Goal: Task Accomplishment & Management: Use online tool/utility

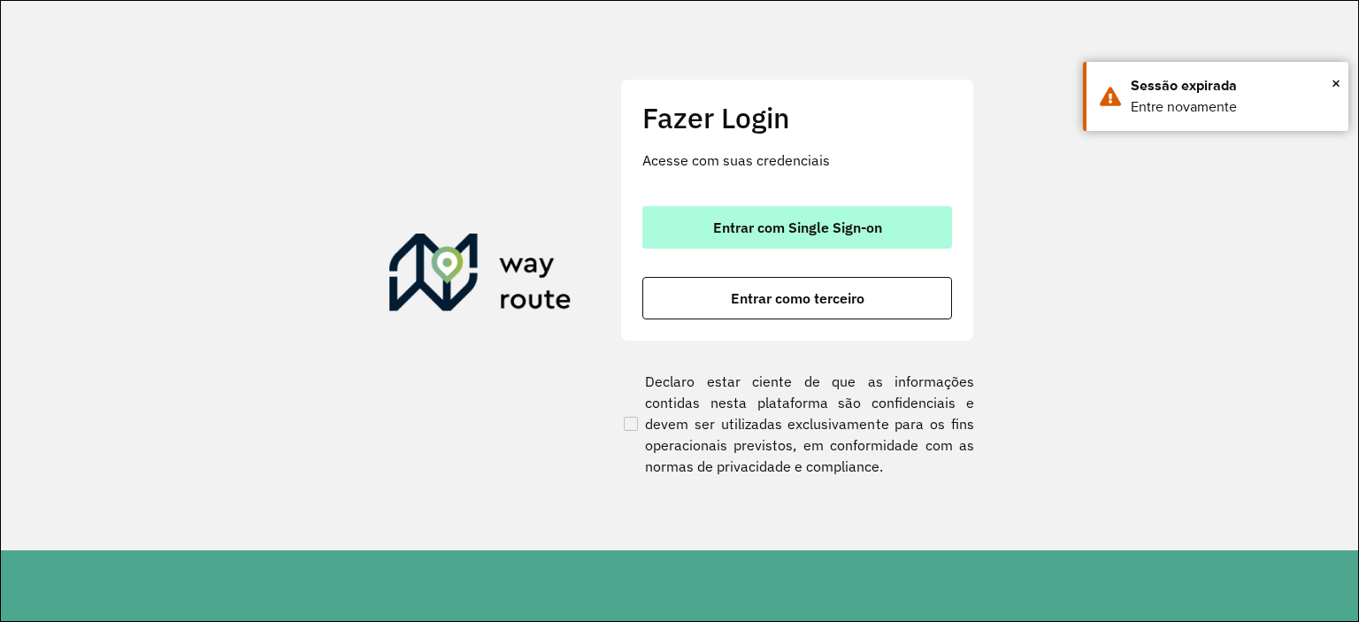
click at [757, 234] on span "Entrar com Single Sign-on" at bounding box center [797, 227] width 169 height 14
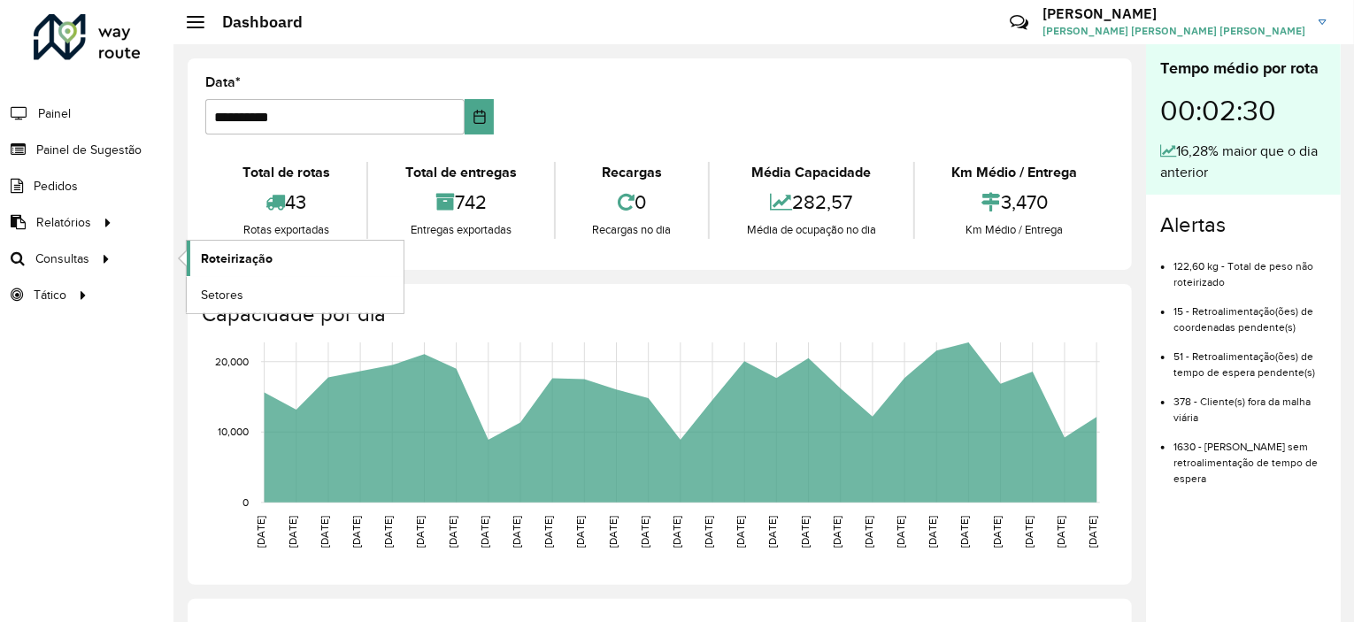
click at [266, 261] on span "Roteirização" at bounding box center [237, 259] width 72 height 19
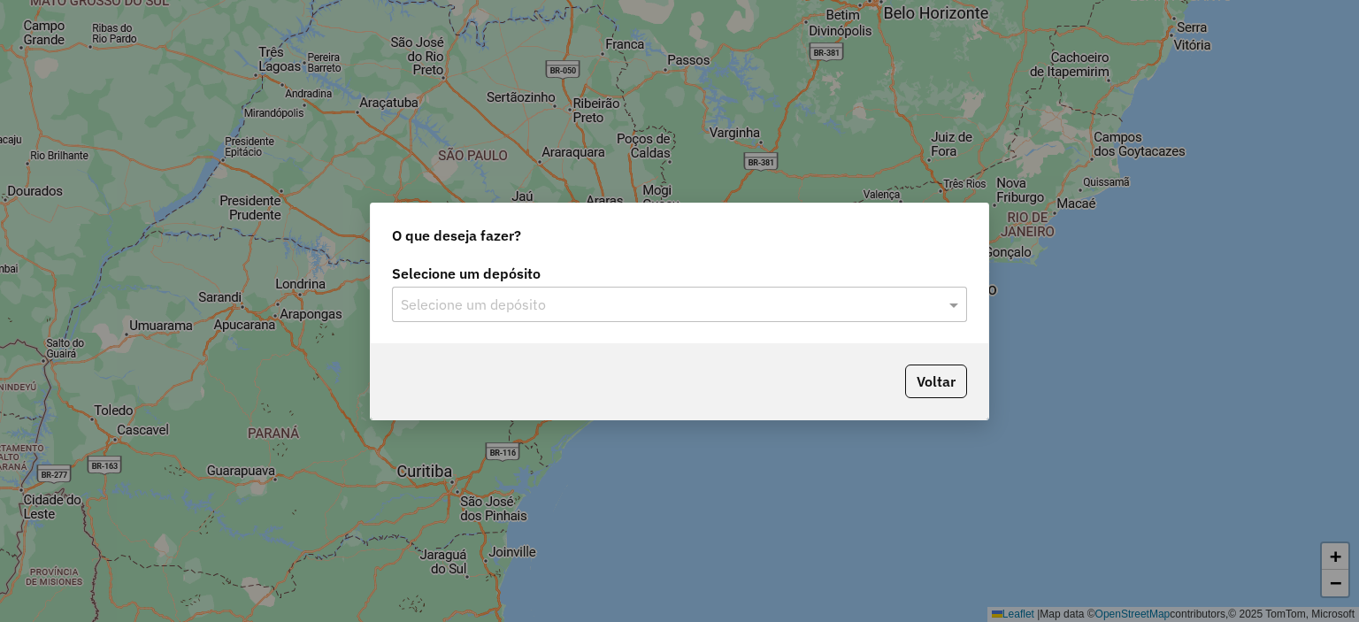
click at [502, 304] on input "text" at bounding box center [662, 305] width 522 height 21
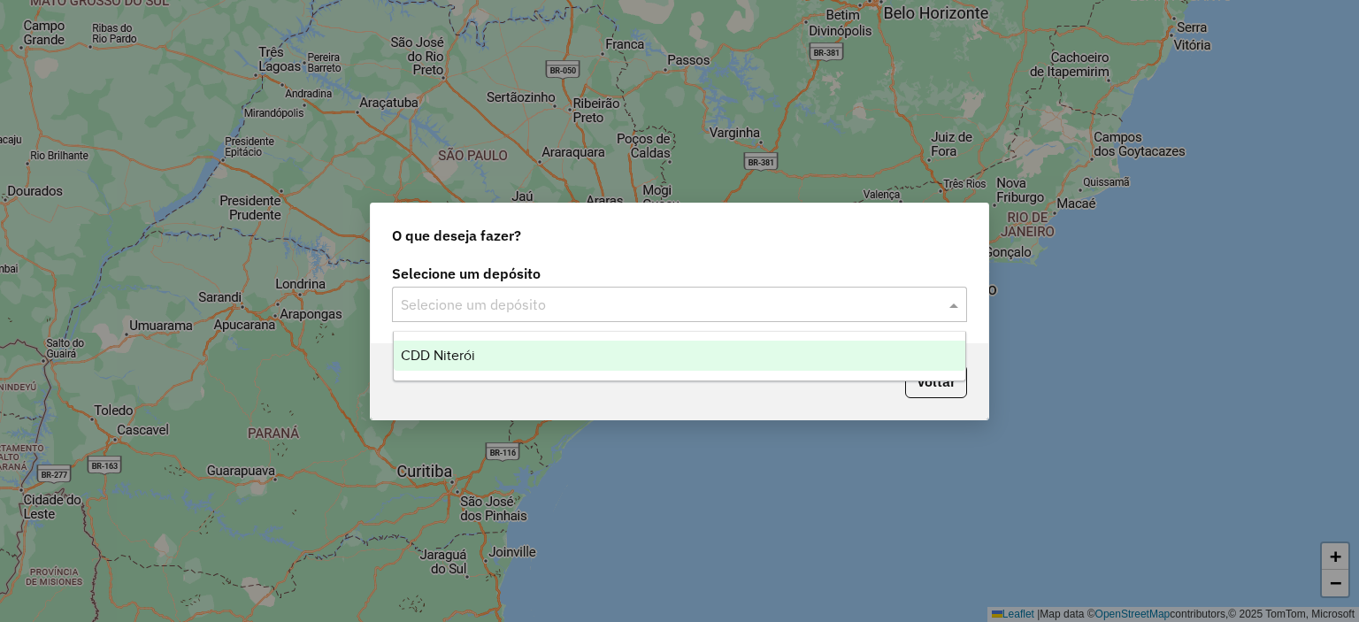
click at [465, 351] on span "CDD Niterói" at bounding box center [438, 355] width 74 height 15
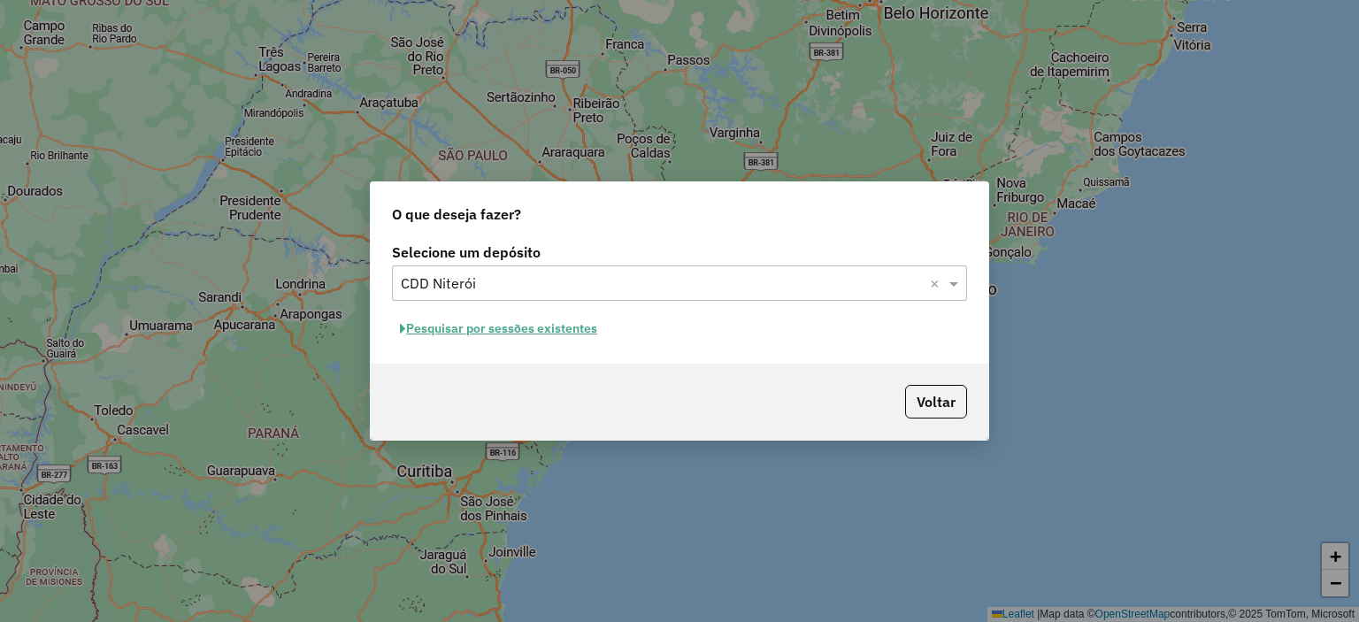
click at [556, 327] on button "Pesquisar por sessões existentes" at bounding box center [498, 328] width 213 height 27
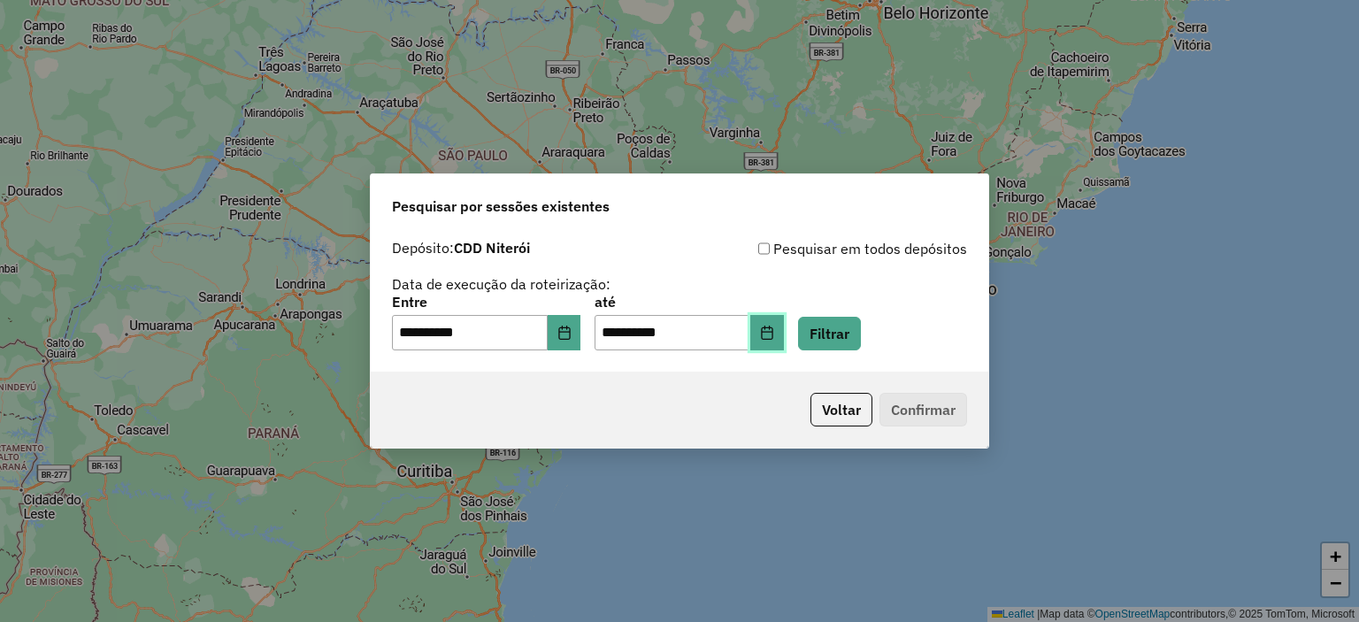
click at [774, 332] on icon "Choose Date" at bounding box center [767, 333] width 14 height 14
click at [964, 284] on div "**********" at bounding box center [679, 294] width 575 height 112
click at [921, 413] on p-footer "Voltar Confirmar" at bounding box center [885, 410] width 164 height 34
click at [851, 336] on button "Filtrar" at bounding box center [829, 334] width 63 height 34
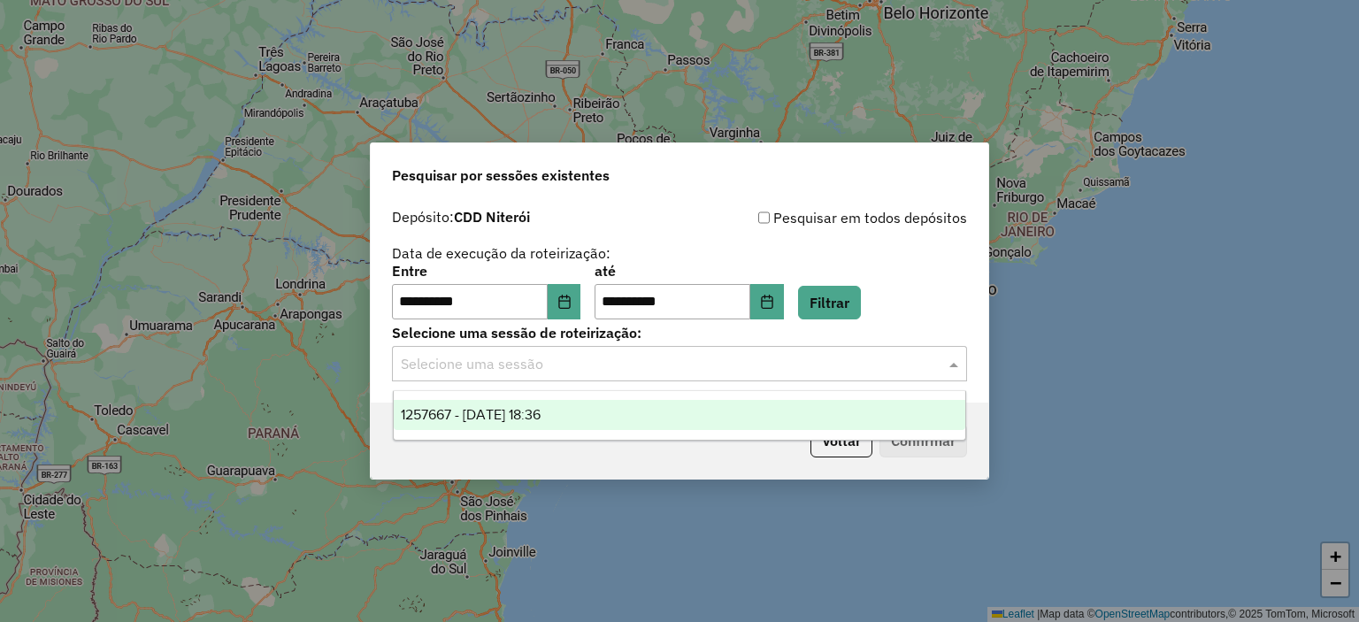
click at [602, 373] on input "text" at bounding box center [662, 364] width 522 height 21
click at [541, 413] on span "1257667 - 02/09/2025 18:36" at bounding box center [471, 414] width 140 height 15
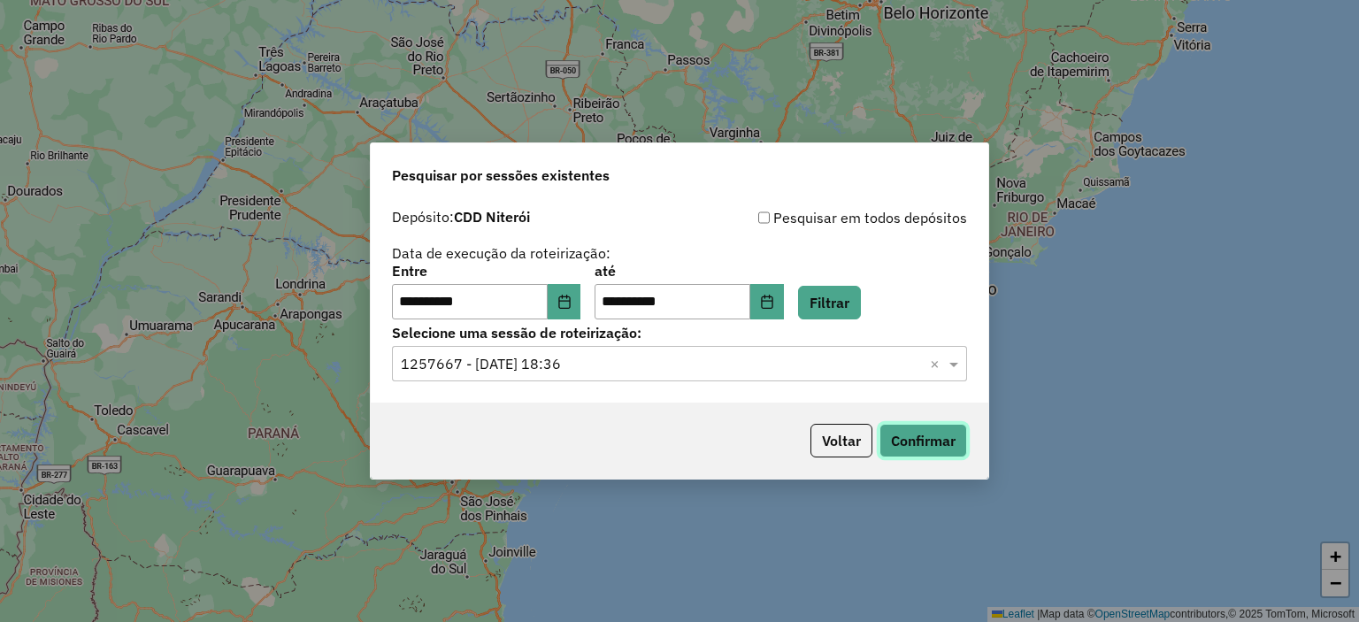
click at [934, 438] on button "Confirmar" at bounding box center [924, 441] width 88 height 34
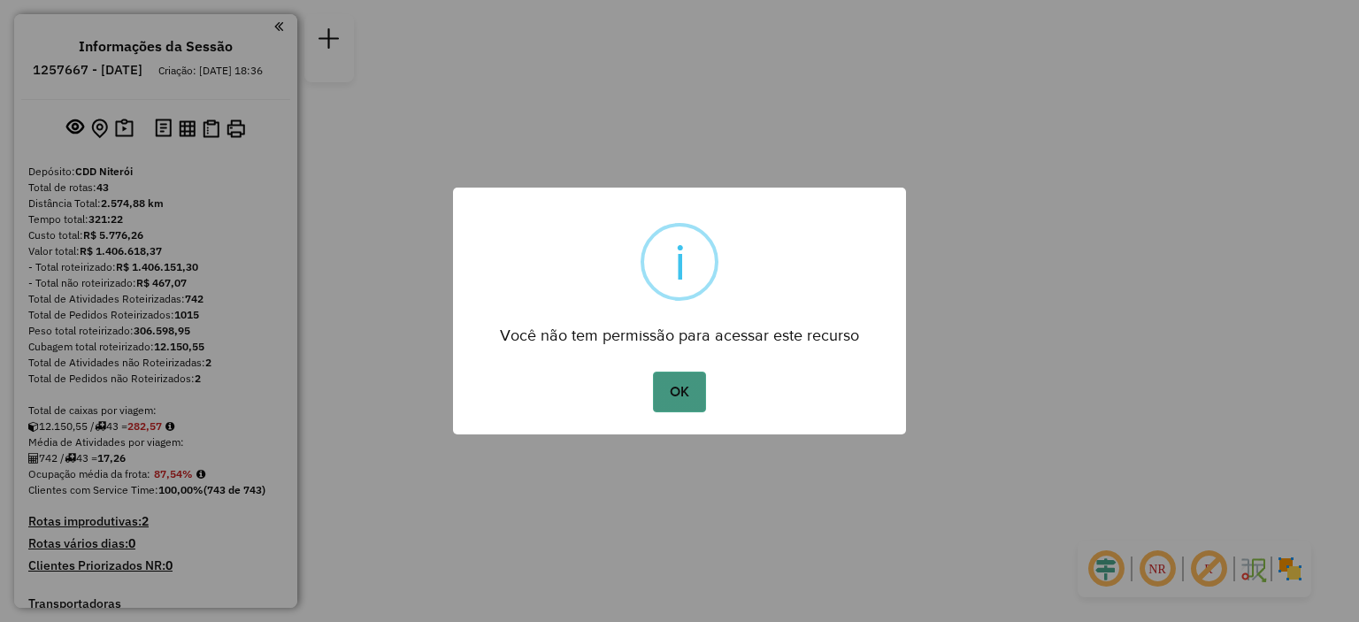
click at [658, 378] on button "OK" at bounding box center [679, 392] width 52 height 41
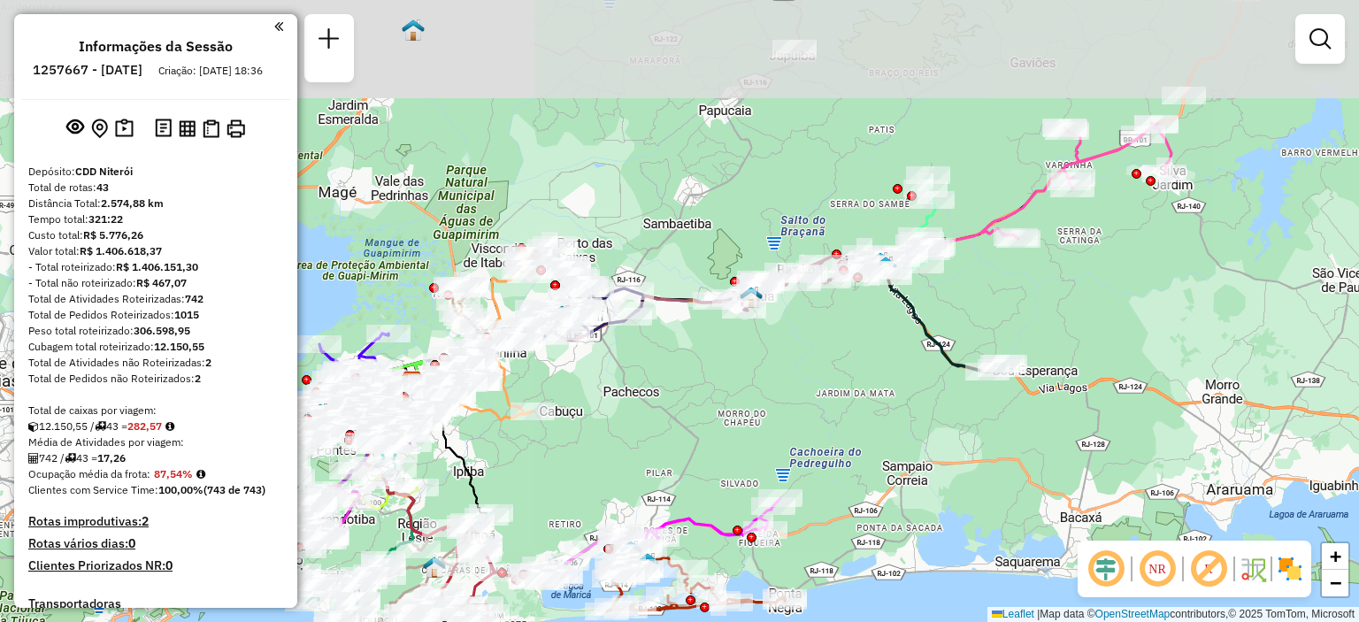
drag, startPoint x: 825, startPoint y: 332, endPoint x: 839, endPoint y: 335, distance: 14.6
click at [825, 368] on div "Janela de atendimento Grade de atendimento Capacidade Transportadoras Veículos …" at bounding box center [679, 311] width 1359 height 622
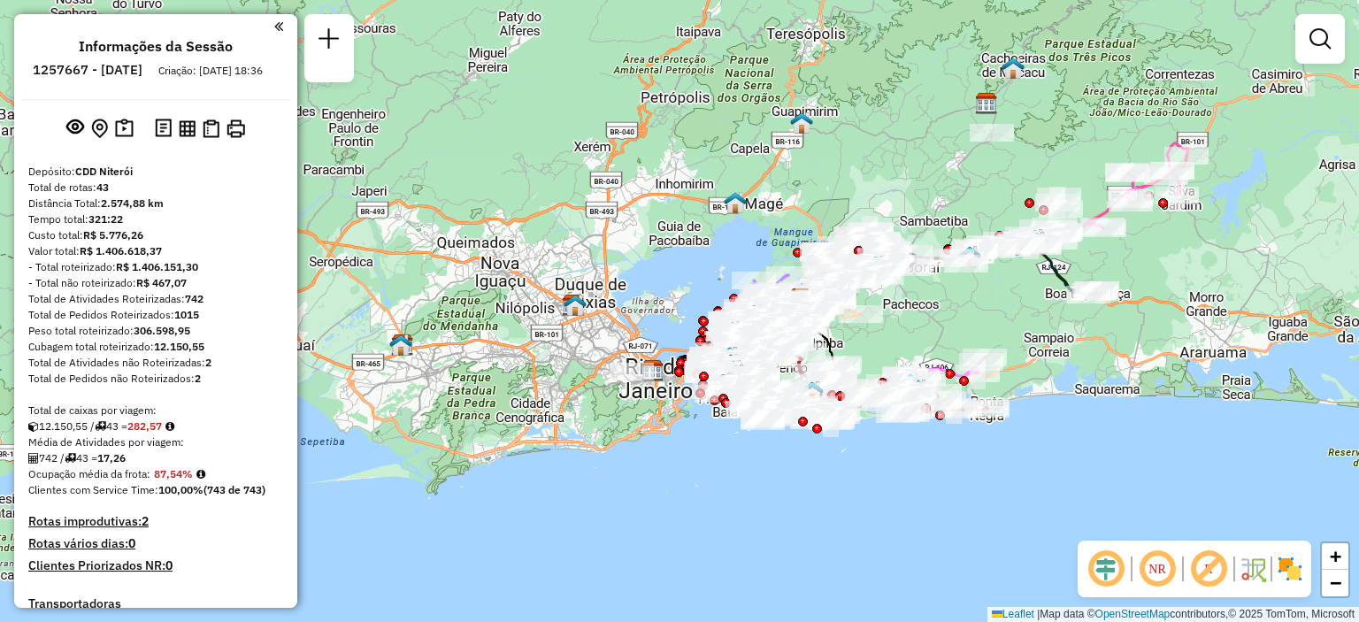
drag, startPoint x: 839, startPoint y: 495, endPoint x: 1067, endPoint y: 393, distance: 250.0
click at [1099, 375] on div "Janela de atendimento Grade de atendimento Capacidade Transportadoras Veículos …" at bounding box center [679, 311] width 1359 height 622
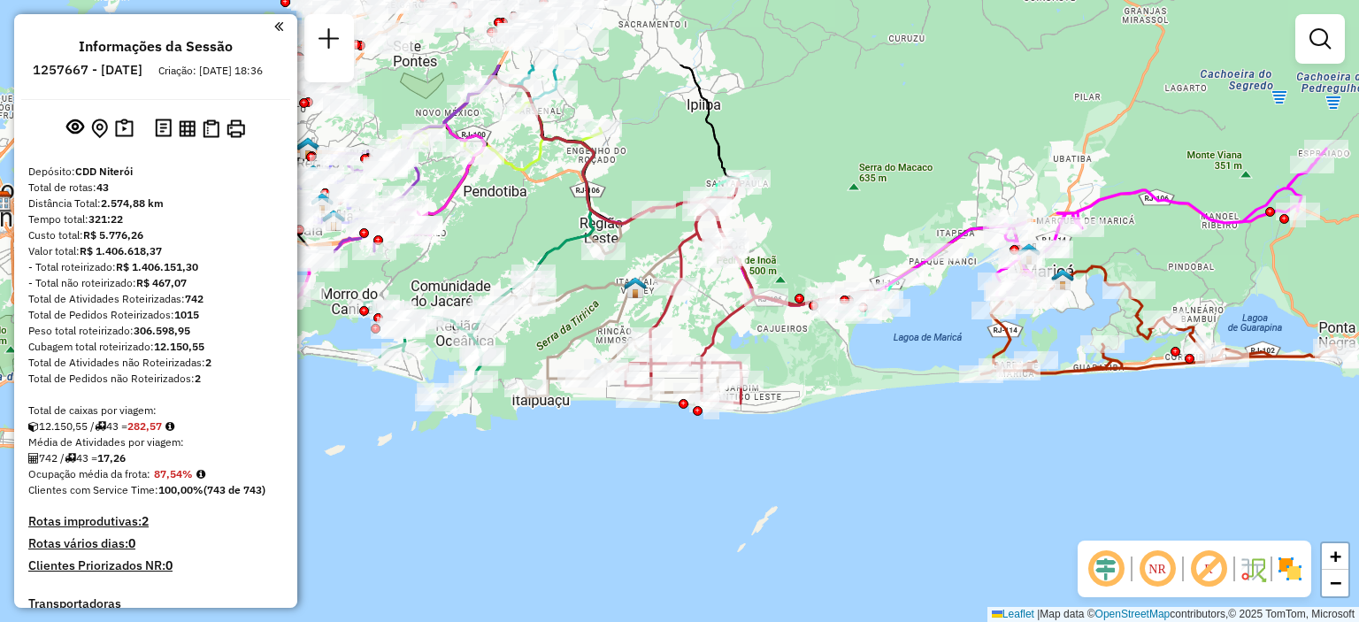
drag, startPoint x: 815, startPoint y: 346, endPoint x: 846, endPoint y: 473, distance: 131.1
click at [846, 473] on div "Janela de atendimento Grade de atendimento Capacidade Transportadoras Veículos …" at bounding box center [679, 311] width 1359 height 622
select select "**********"
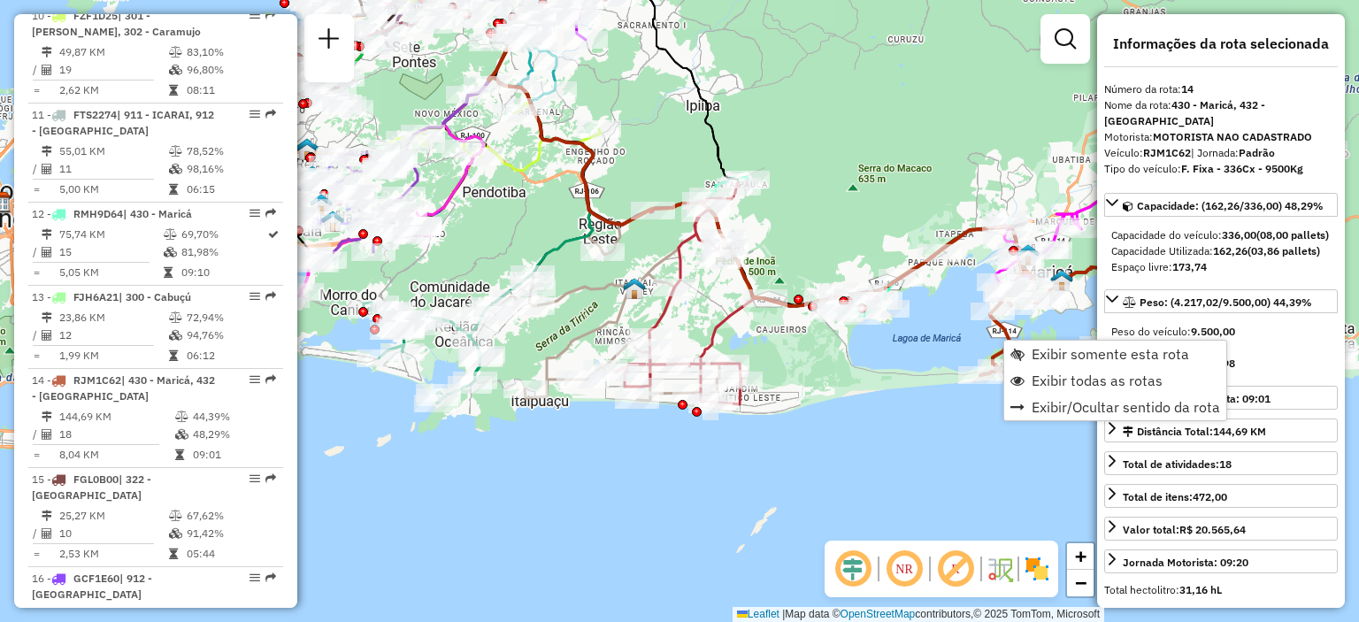
scroll to position [1915, 0]
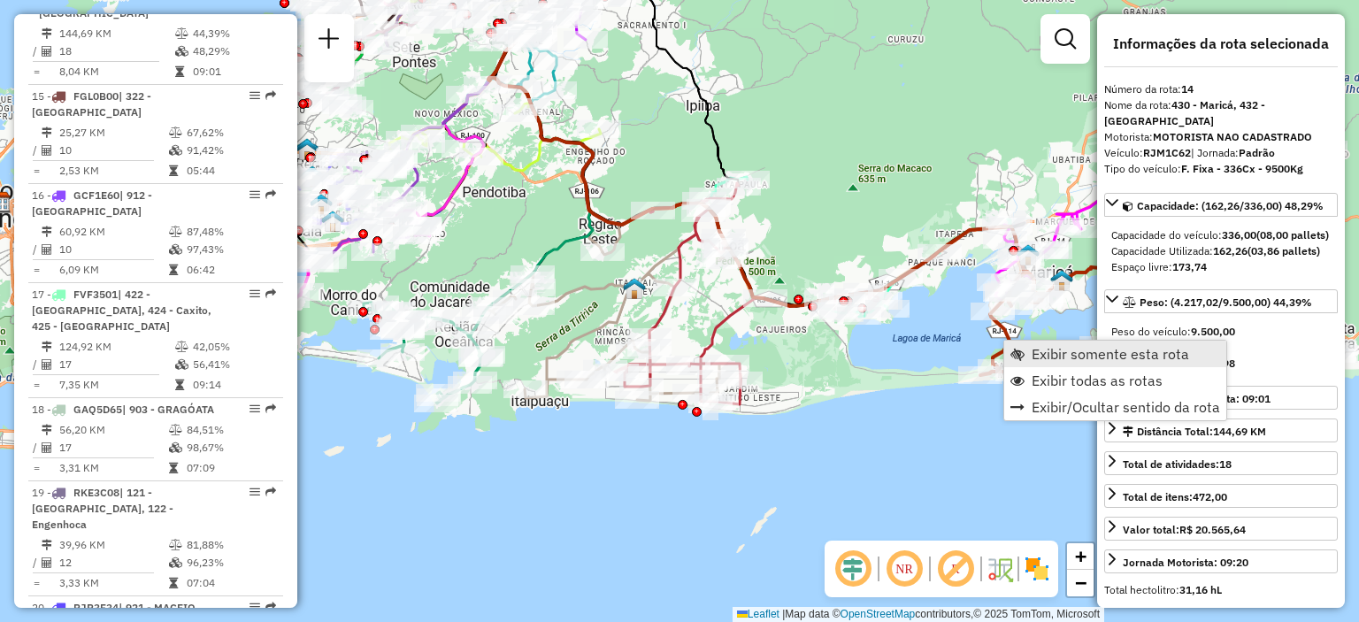
click at [1114, 351] on span "Exibir somente esta rota" at bounding box center [1111, 354] width 158 height 14
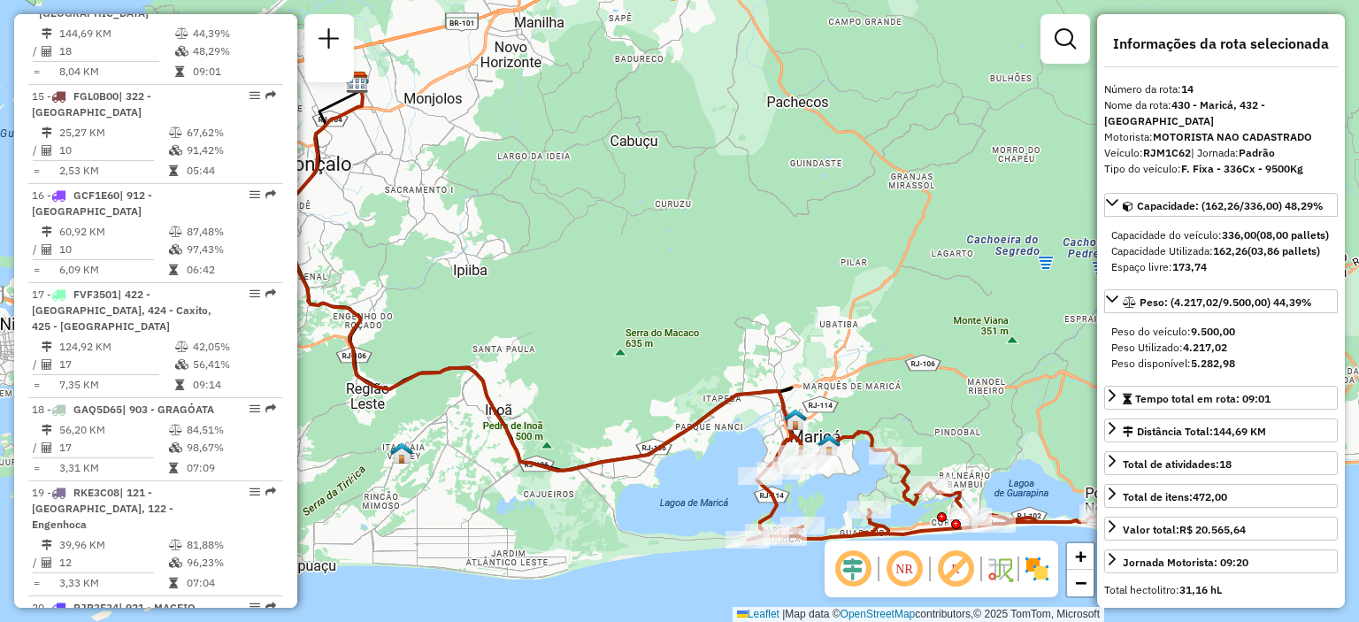
click at [1014, 390] on div "Janela de atendimento Grade de atendimento Capacidade Transportadoras Veículos …" at bounding box center [679, 311] width 1359 height 622
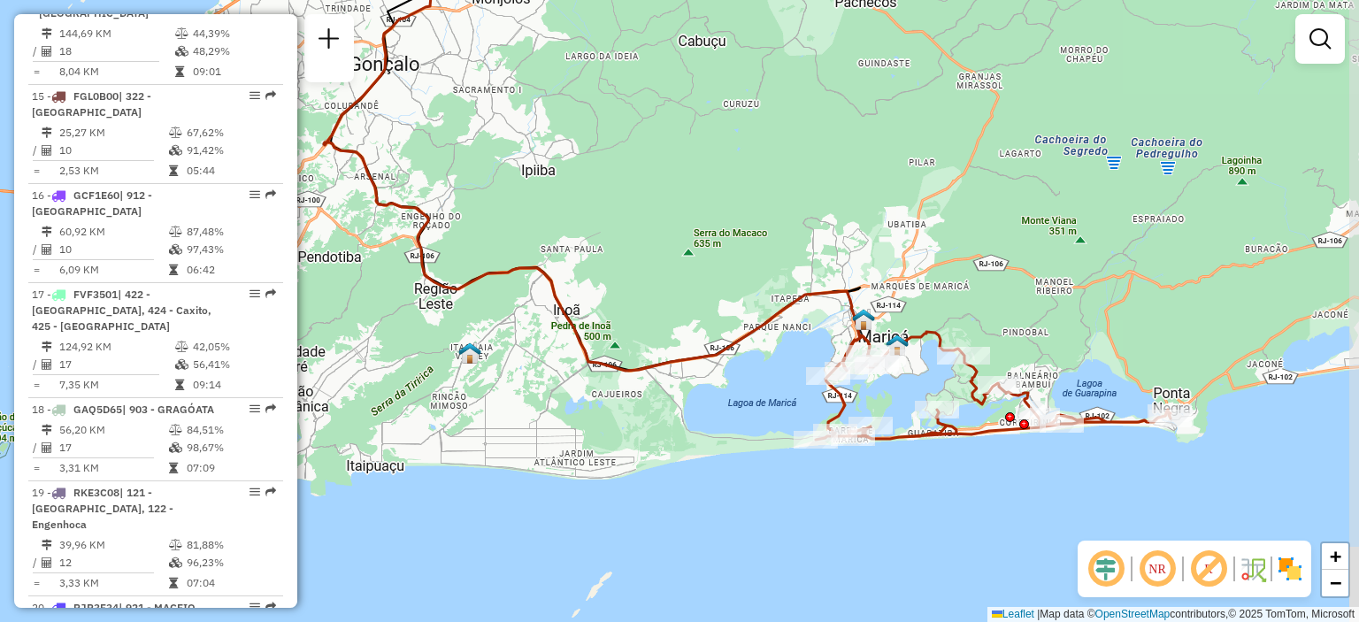
drag, startPoint x: 1087, startPoint y: 444, endPoint x: 1004, endPoint y: 479, distance: 89.2
click at [1006, 479] on div "Janela de atendimento Grade de atendimento Capacidade Transportadoras Veículos …" at bounding box center [679, 311] width 1359 height 622
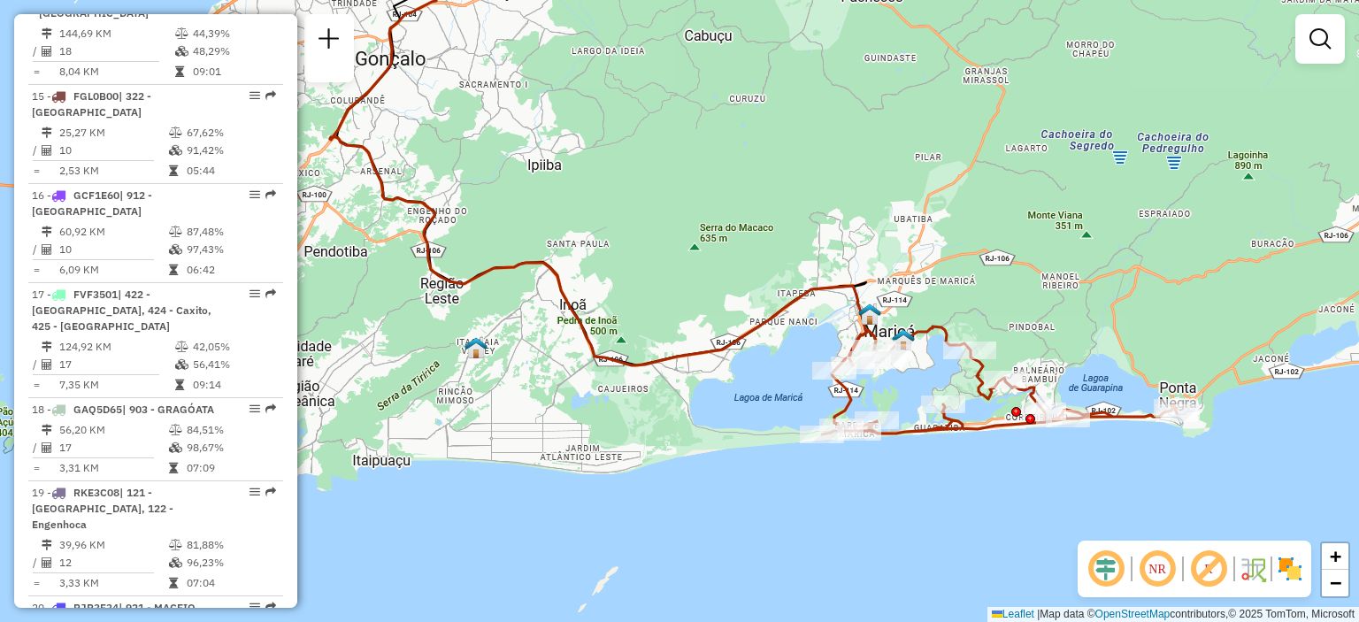
click at [1265, 244] on div "Janela de atendimento Grade de atendimento Capacidade Transportadoras Veículos …" at bounding box center [679, 311] width 1359 height 622
select select "**********"
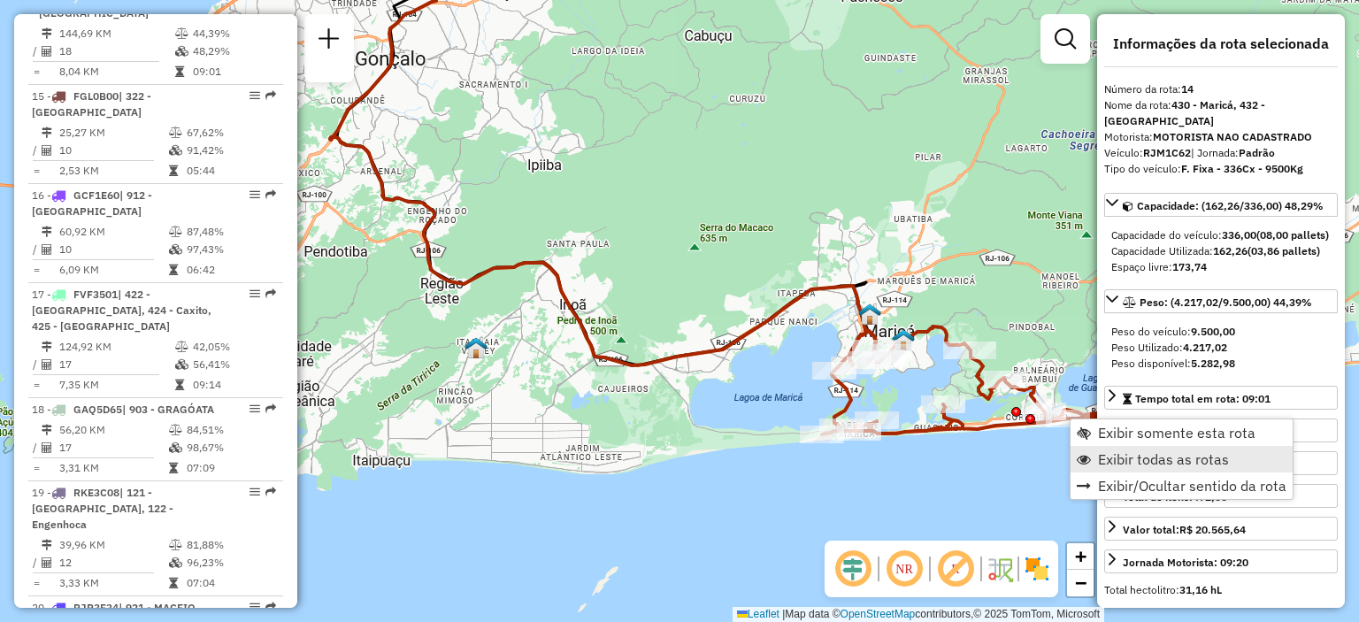
click at [1126, 454] on span "Exibir todas as rotas" at bounding box center [1163, 459] width 131 height 14
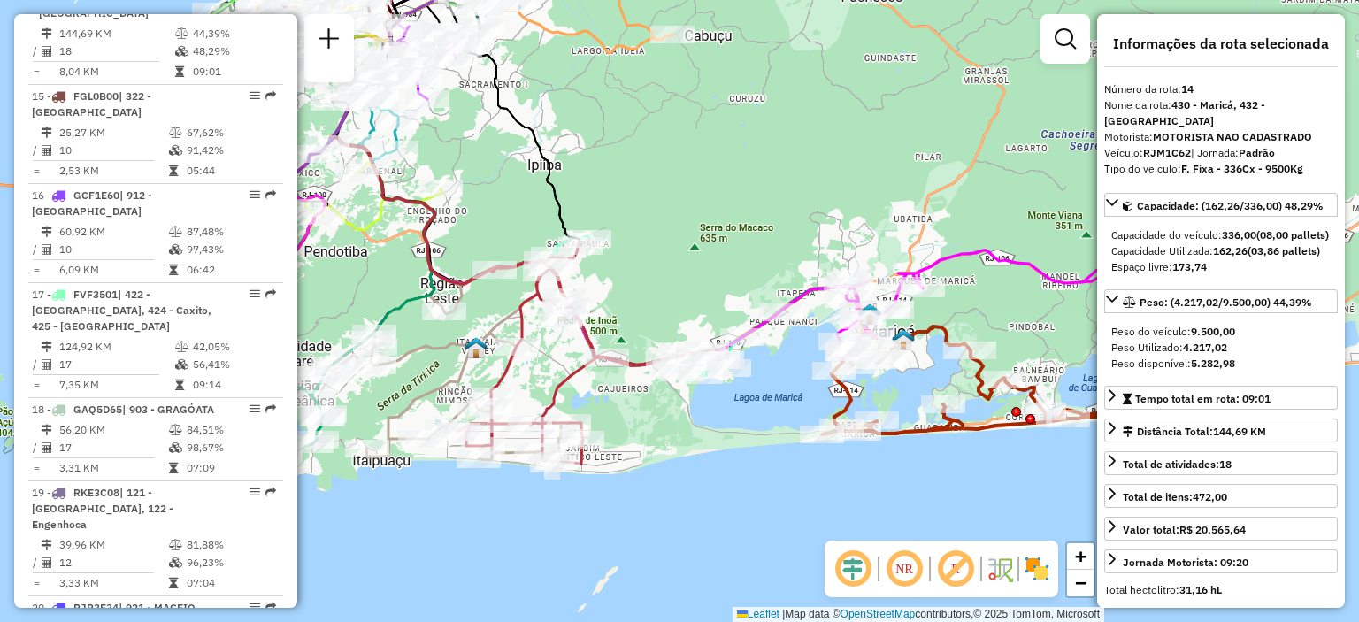
click at [805, 497] on div "Janela de atendimento Grade de atendimento Capacidade Transportadoras Veículos …" at bounding box center [679, 311] width 1359 height 622
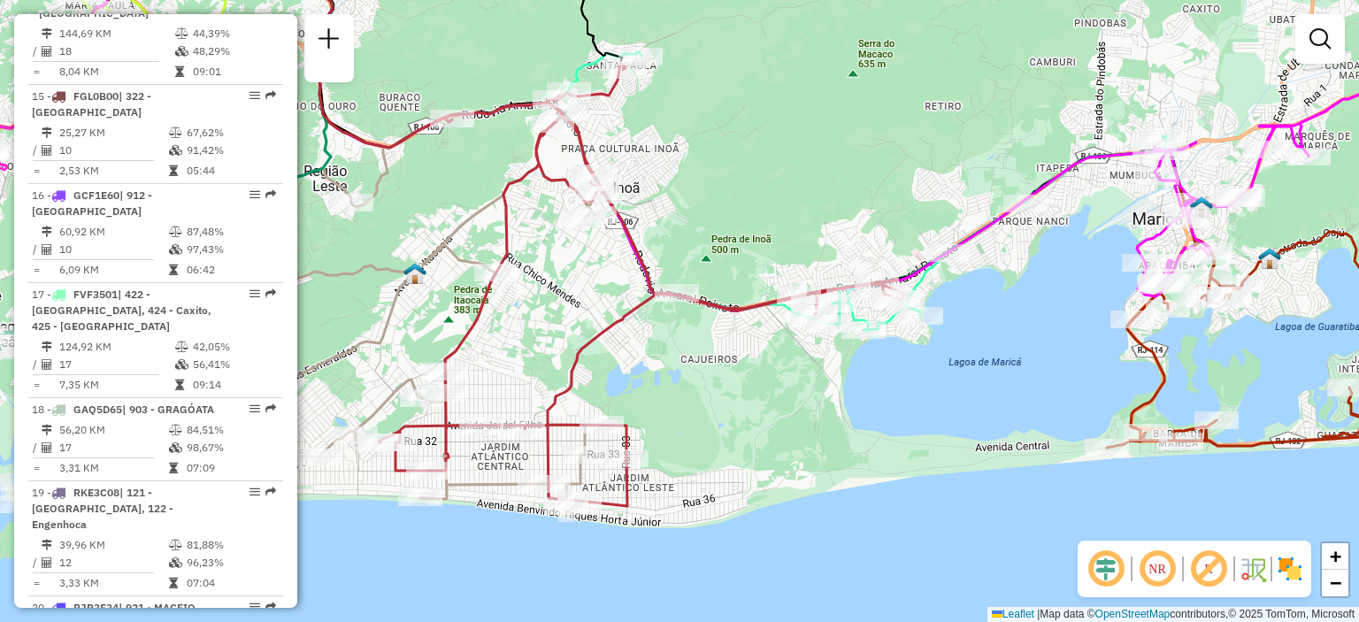
drag, startPoint x: 833, startPoint y: 388, endPoint x: 984, endPoint y: 404, distance: 152.2
click at [984, 406] on div "Janela de atendimento Grade de atendimento Capacidade Transportadoras Veículos …" at bounding box center [679, 311] width 1359 height 622
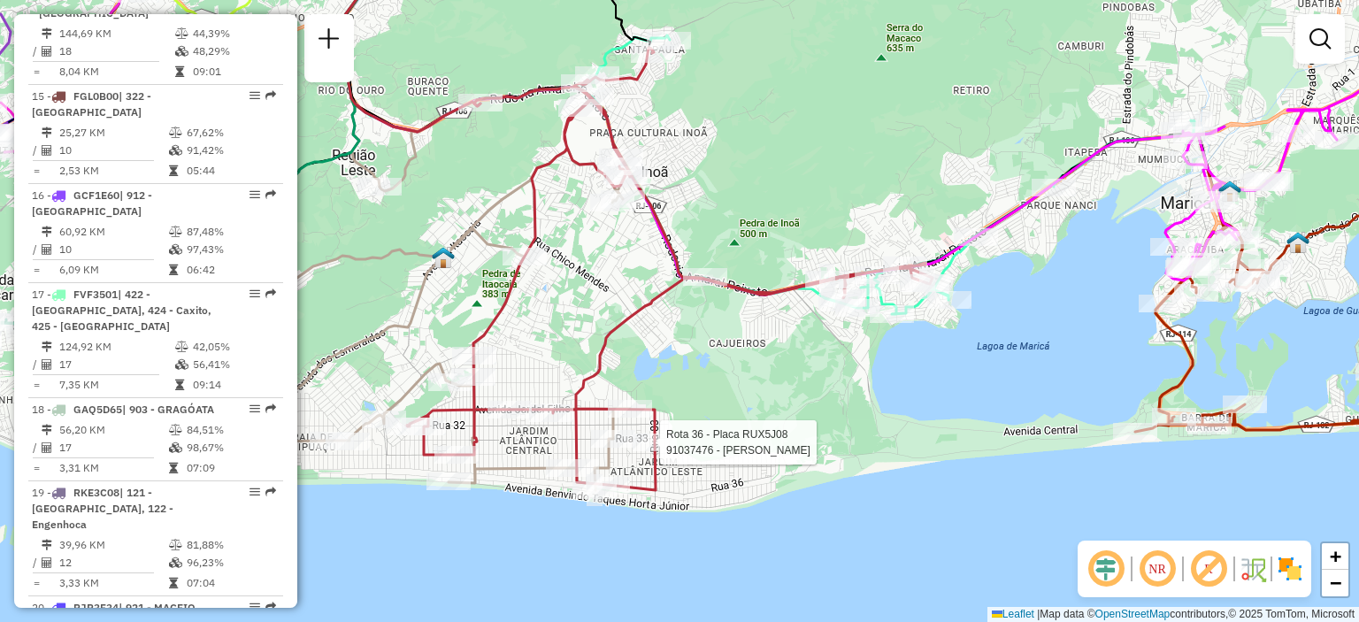
select select "**********"
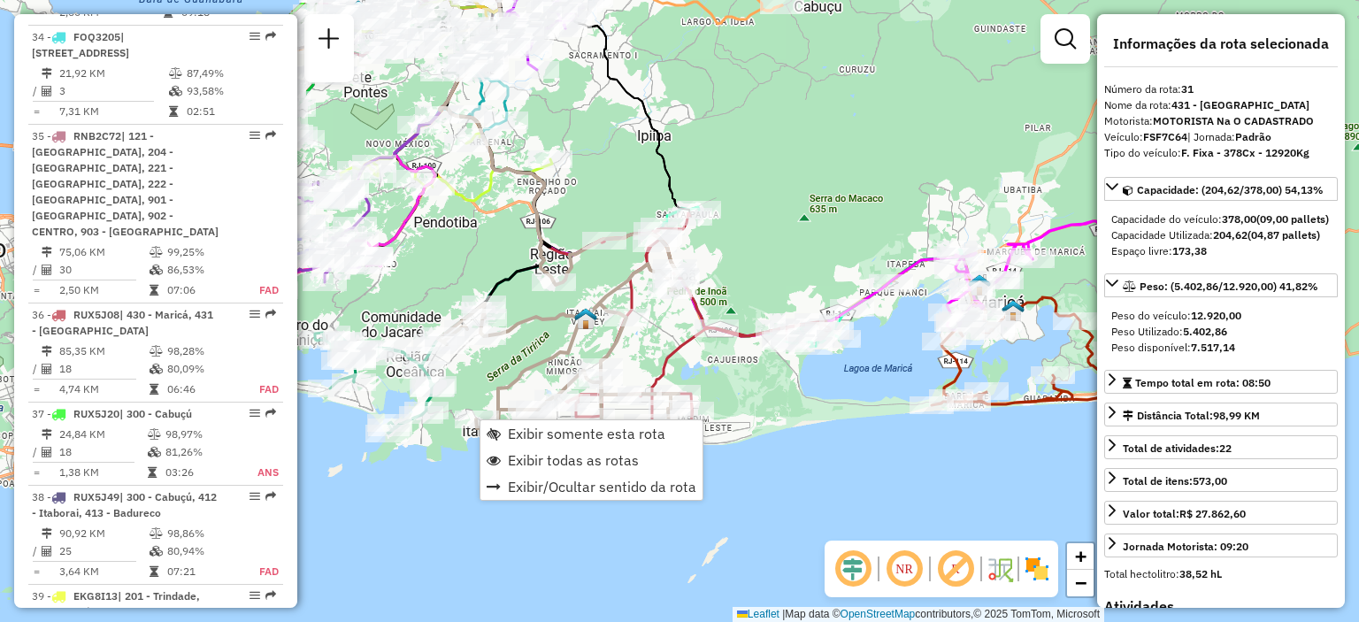
scroll to position [3566, 0]
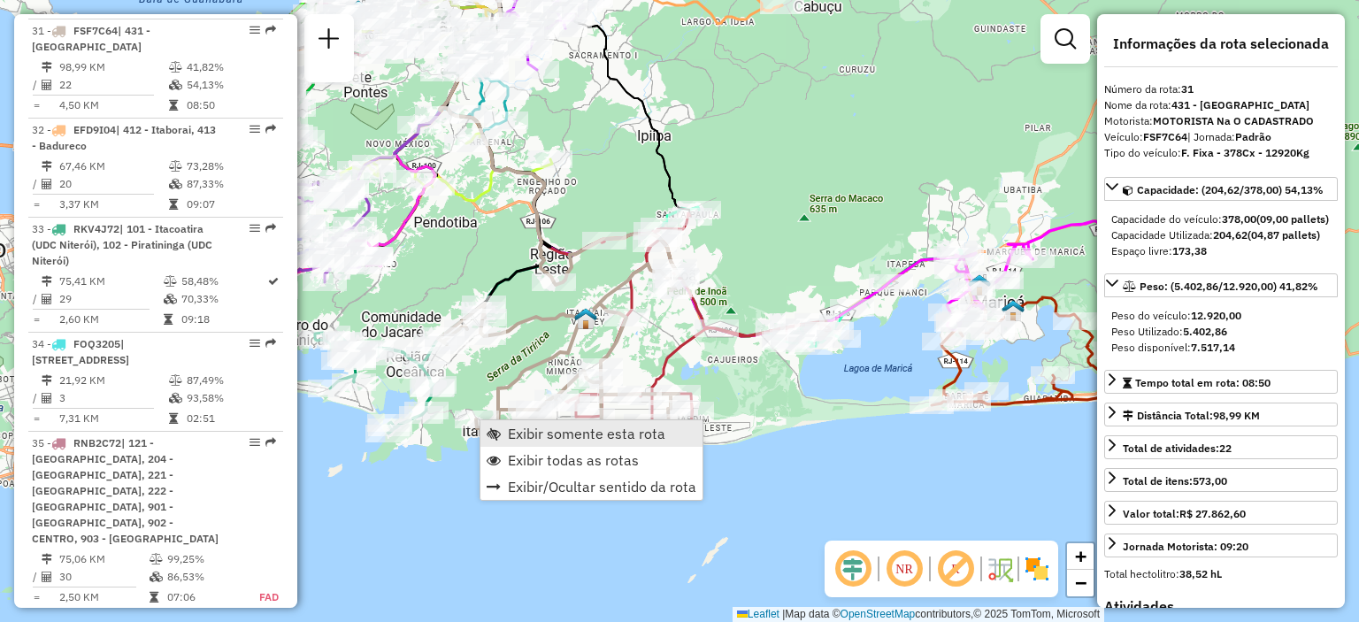
click at [539, 430] on span "Exibir somente esta rota" at bounding box center [587, 434] width 158 height 14
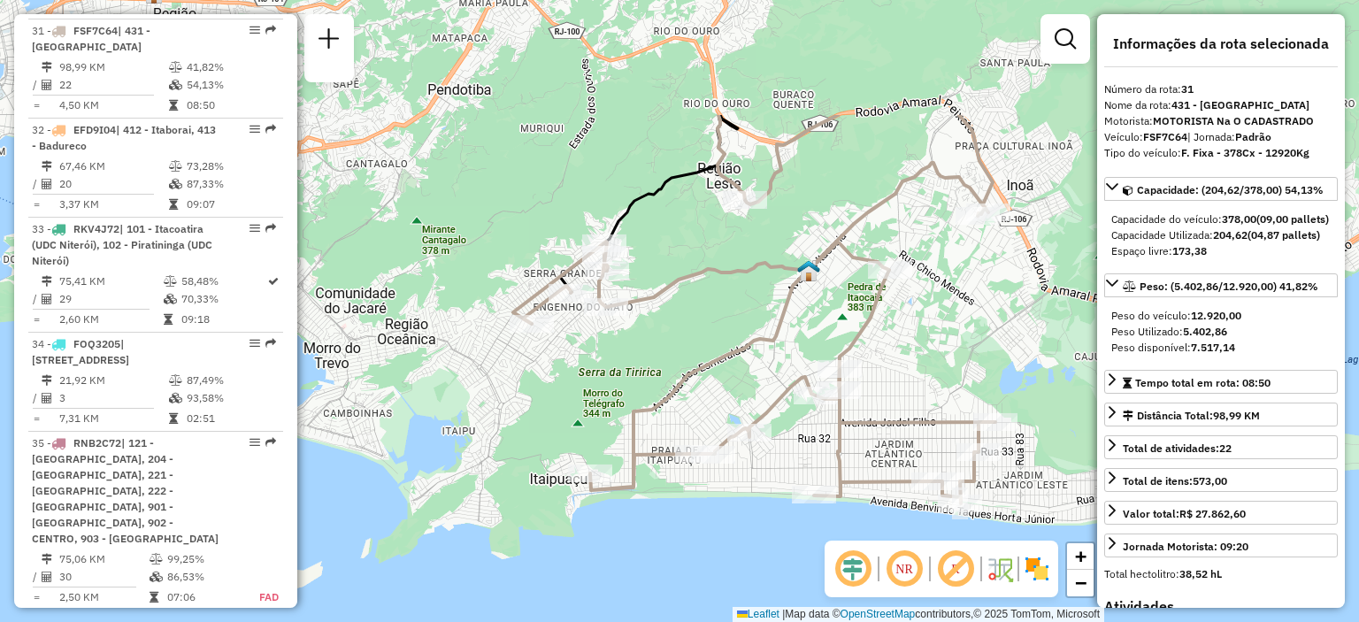
drag, startPoint x: 874, startPoint y: 144, endPoint x: 724, endPoint y: 305, distance: 220.4
click at [719, 320] on div "Janela de atendimento Grade de atendimento Capacidade Transportadoras Veículos …" at bounding box center [679, 311] width 1359 height 622
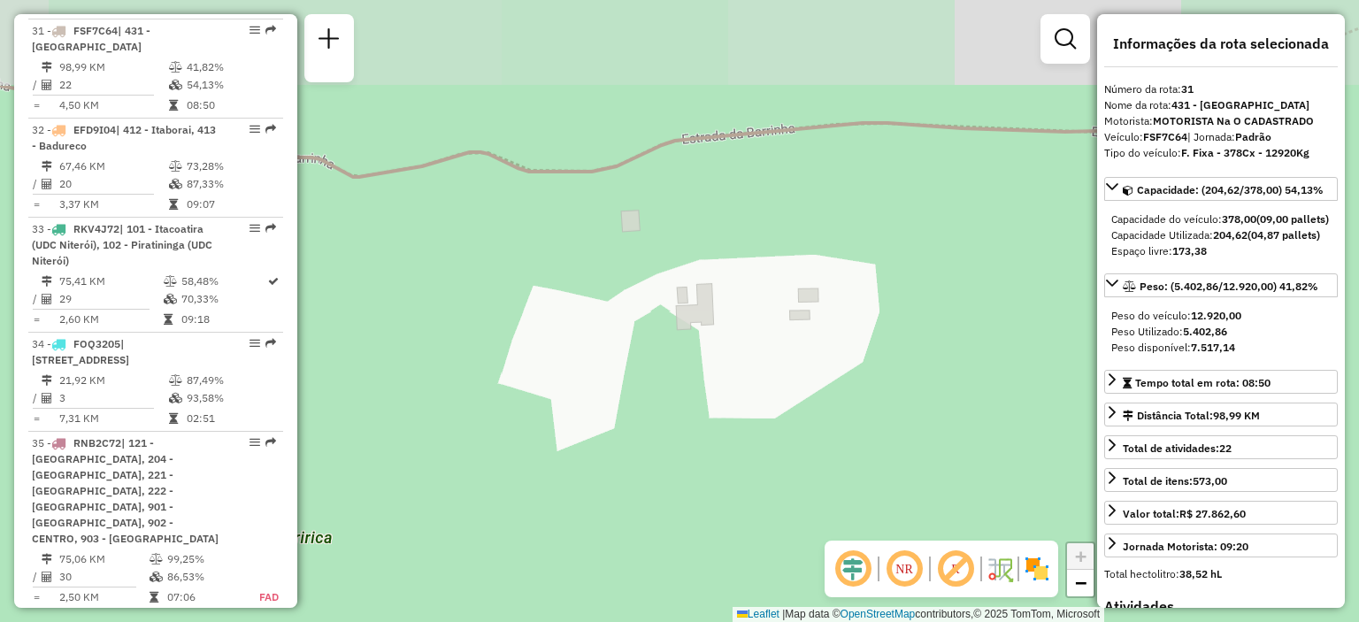
drag, startPoint x: 775, startPoint y: 317, endPoint x: 764, endPoint y: 463, distance: 146.5
click at [764, 463] on div "Janela de atendimento Grade de atendimento Capacidade Transportadoras Veículos …" at bounding box center [679, 311] width 1359 height 622
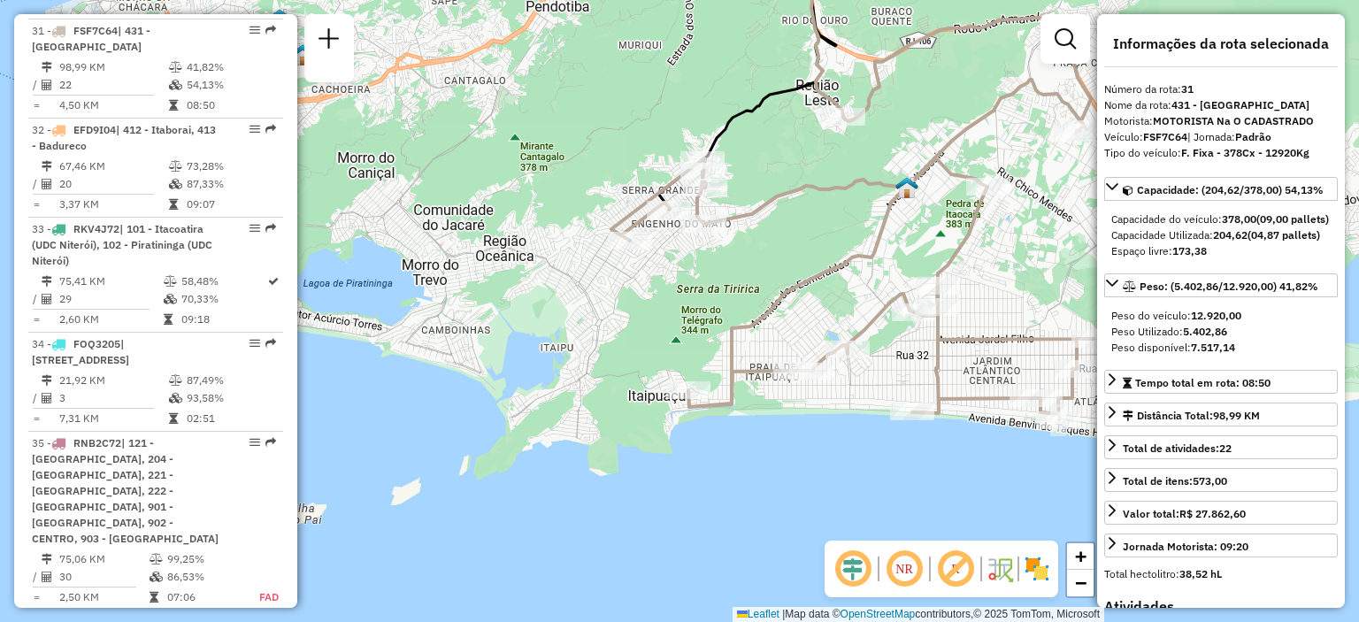
drag, startPoint x: 615, startPoint y: 470, endPoint x: 738, endPoint y: 453, distance: 124.1
click at [743, 457] on div "Janela de atendimento Grade de atendimento Capacidade Transportadoras Veículos …" at bounding box center [679, 311] width 1359 height 622
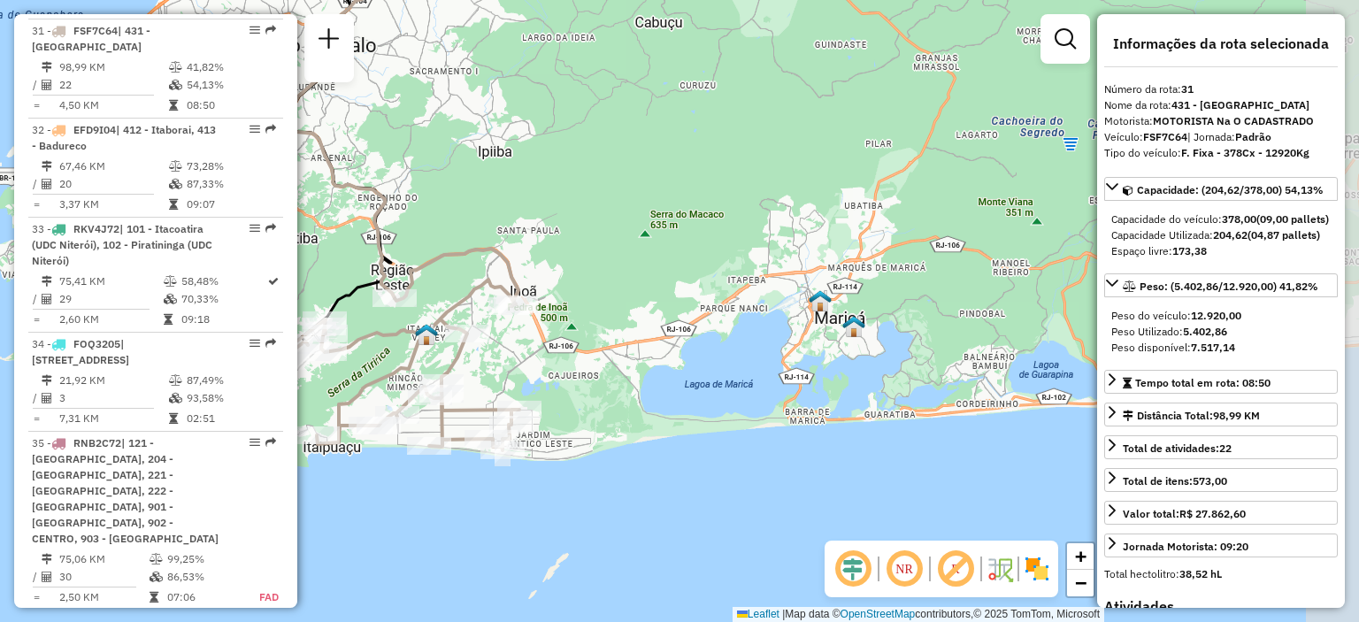
drag, startPoint x: 1069, startPoint y: 484, endPoint x: 603, endPoint y: 470, distance: 465.7
click at [604, 470] on div "Janela de atendimento Grade de atendimento Capacidade Transportadoras Veículos …" at bounding box center [679, 311] width 1359 height 622
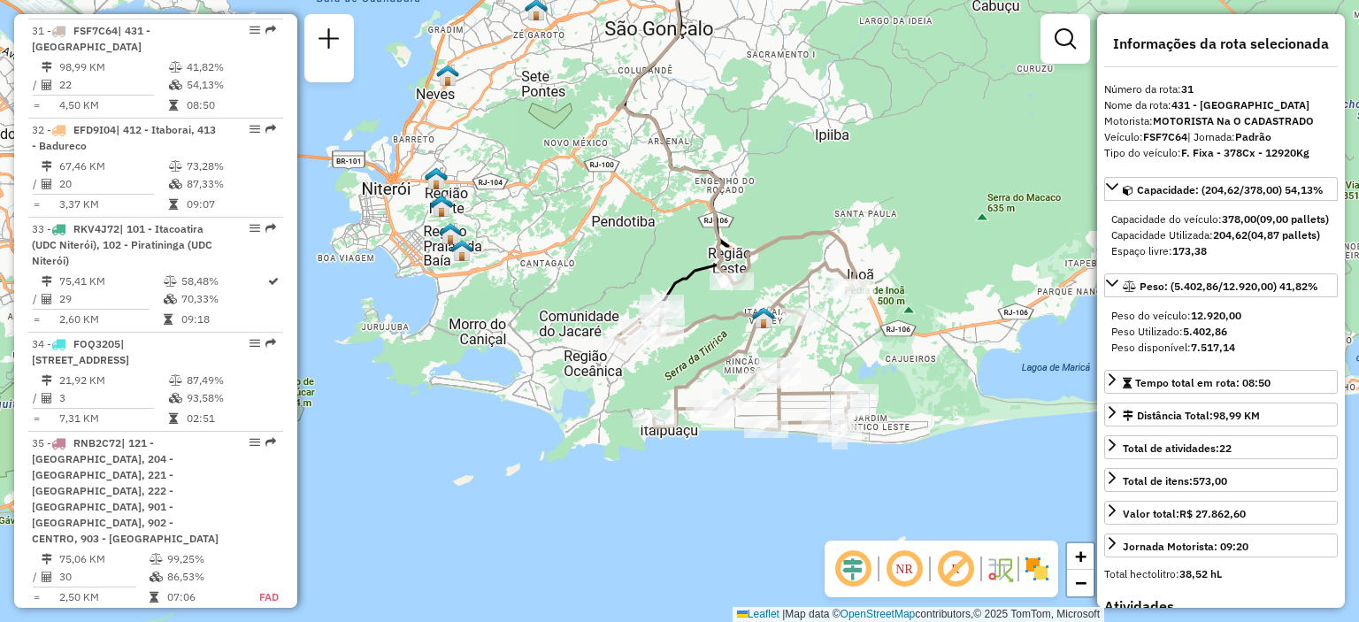
drag, startPoint x: 709, startPoint y: 480, endPoint x: 1058, endPoint y: 463, distance: 349.9
click at [1058, 463] on div "Janela de atendimento Grade de atendimento Capacidade Transportadoras Veículos …" at bounding box center [679, 311] width 1359 height 622
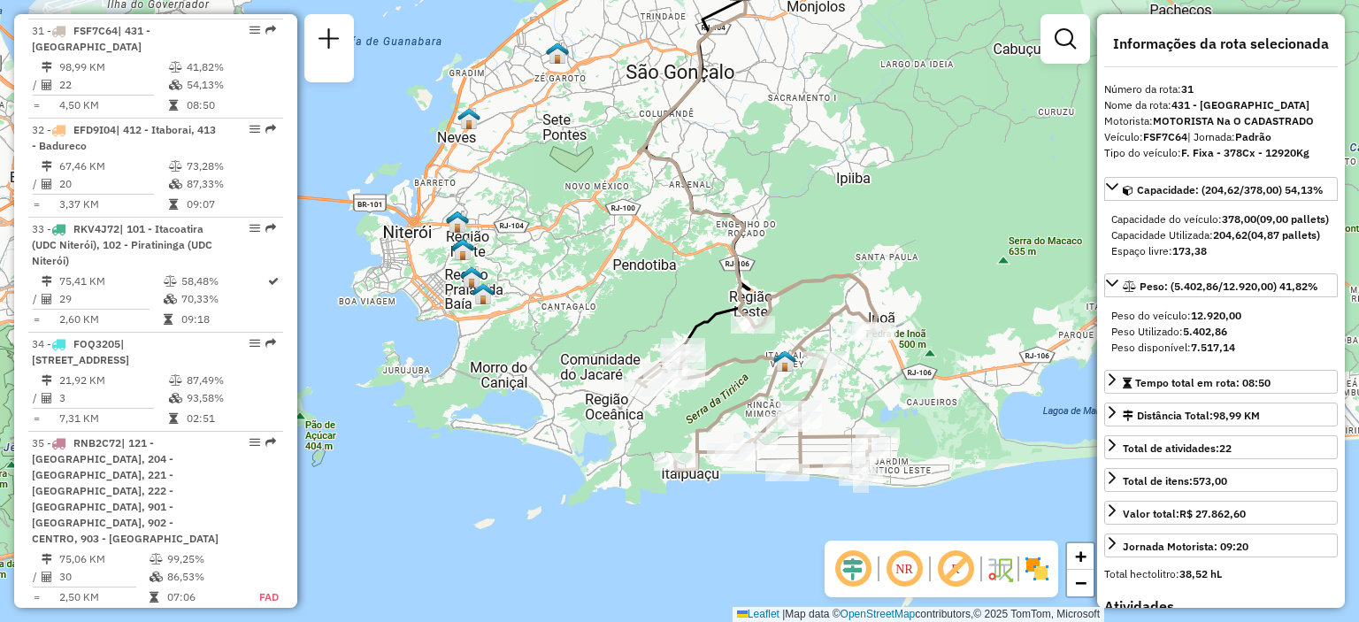
drag, startPoint x: 638, startPoint y: 480, endPoint x: 658, endPoint y: 523, distance: 47.9
click at [658, 523] on div "Janela de atendimento Grade de atendimento Capacidade Transportadoras Veículos …" at bounding box center [679, 311] width 1359 height 622
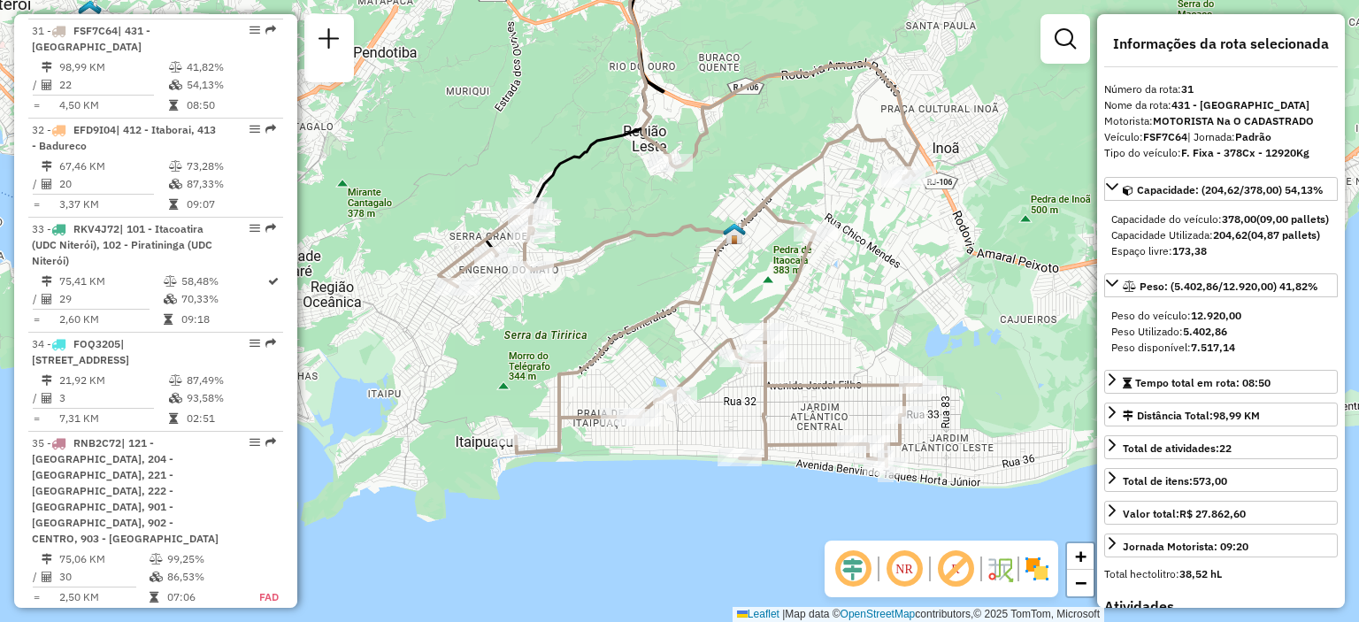
drag, startPoint x: 807, startPoint y: 484, endPoint x: 629, endPoint y: 520, distance: 181.5
click at [629, 520] on div "Janela de atendimento Grade de atendimento Capacidade Transportadoras Veículos …" at bounding box center [679, 311] width 1359 height 622
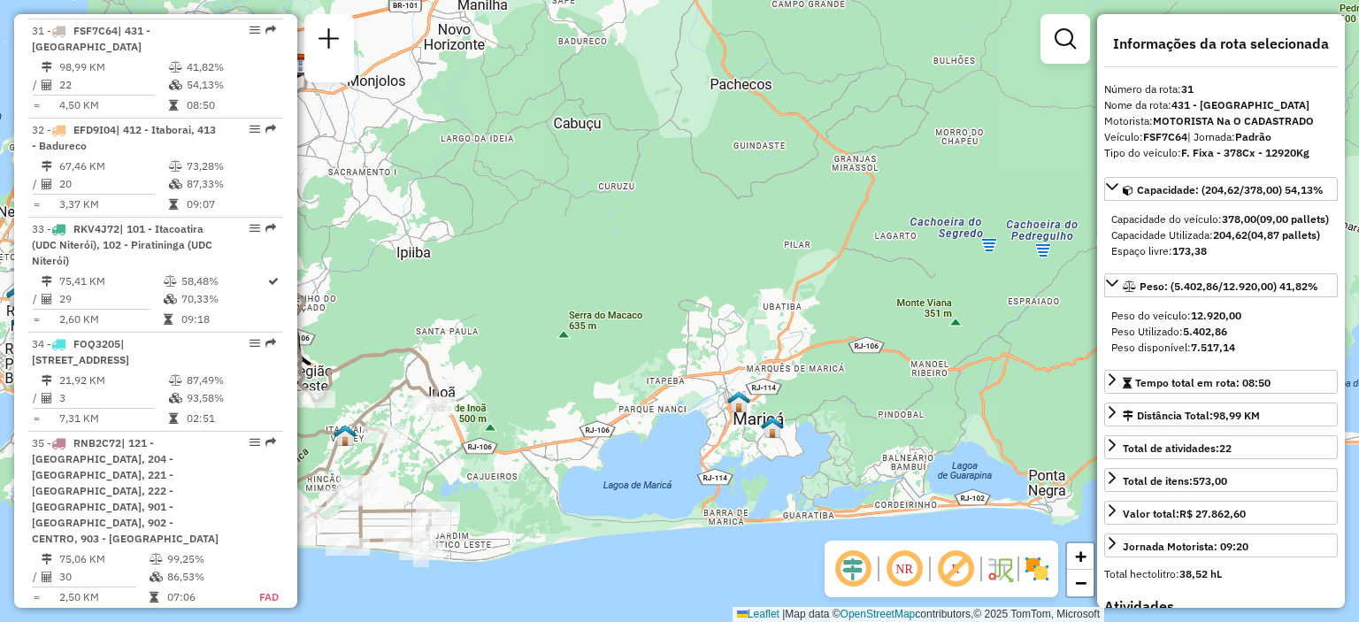
drag, startPoint x: 918, startPoint y: 304, endPoint x: 556, endPoint y: 367, distance: 367.5
click at [557, 367] on div "Janela de atendimento Grade de atendimento Capacidade Transportadoras Veículos …" at bounding box center [679, 311] width 1359 height 622
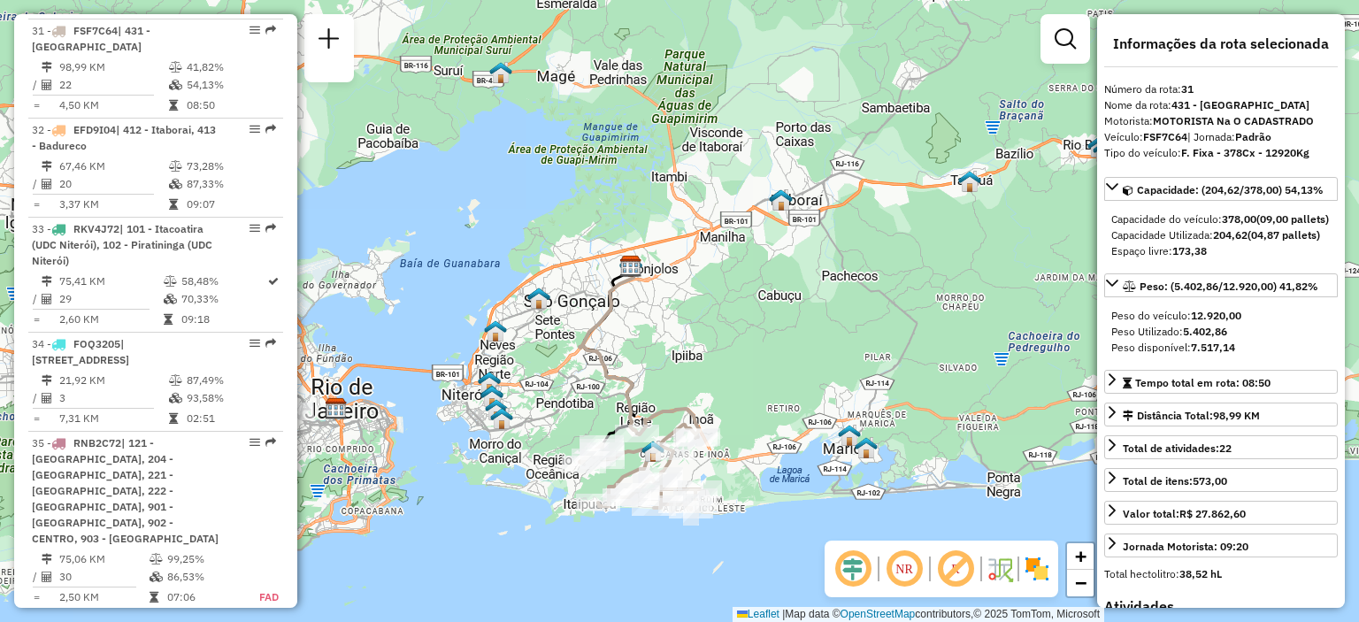
drag, startPoint x: 595, startPoint y: 556, endPoint x: 769, endPoint y: 553, distance: 174.3
click at [769, 553] on div "Janela de atendimento Grade de atendimento Capacidade Transportadoras Veículos …" at bounding box center [679, 311] width 1359 height 622
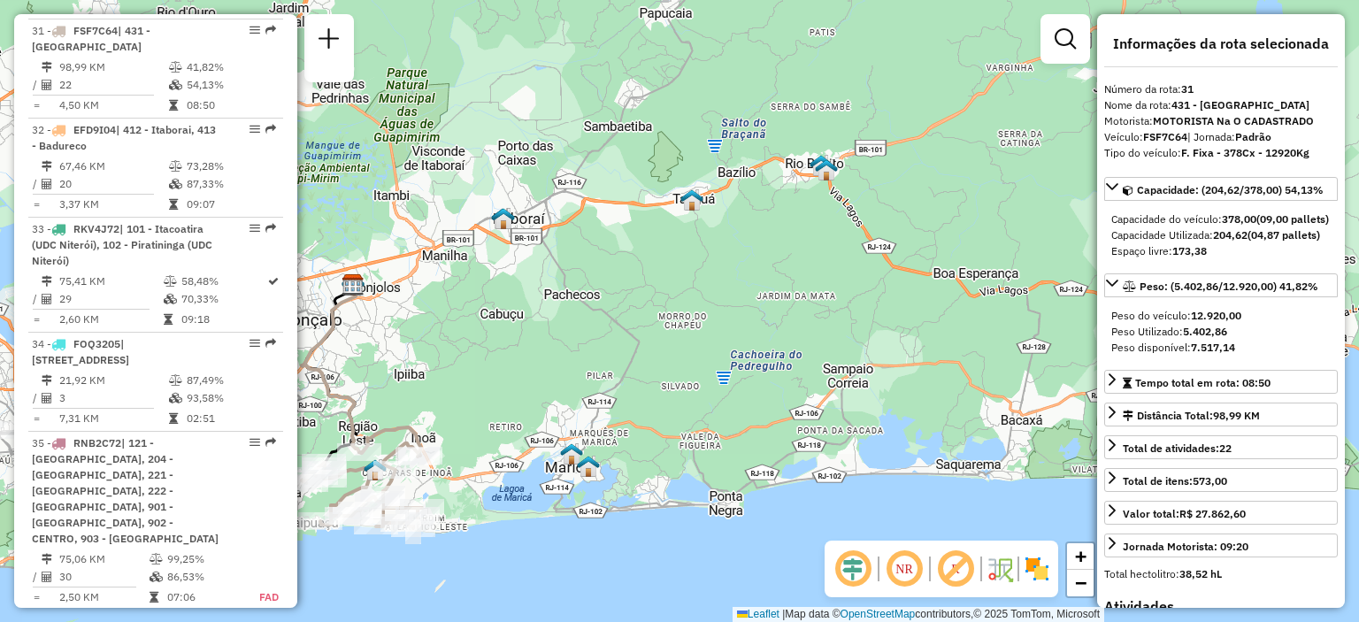
drag, startPoint x: 1059, startPoint y: 301, endPoint x: 781, endPoint y: 314, distance: 278.2
click at [781, 314] on div "Janela de atendimento Grade de atendimento Capacidade Transportadoras Veículos …" at bounding box center [679, 311] width 1359 height 622
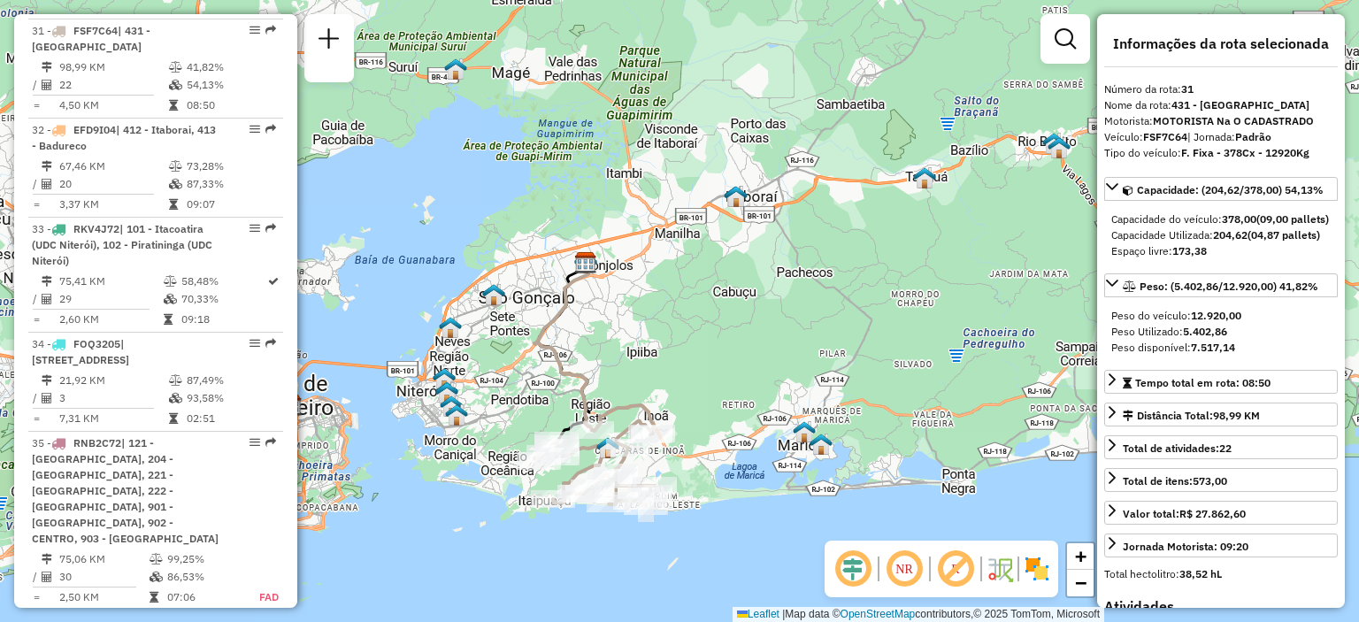
drag, startPoint x: 608, startPoint y: 543, endPoint x: 814, endPoint y: 518, distance: 207.8
click at [848, 527] on div "Janela de atendimento Grade de atendimento Capacidade Transportadoras Veículos …" at bounding box center [679, 311] width 1359 height 622
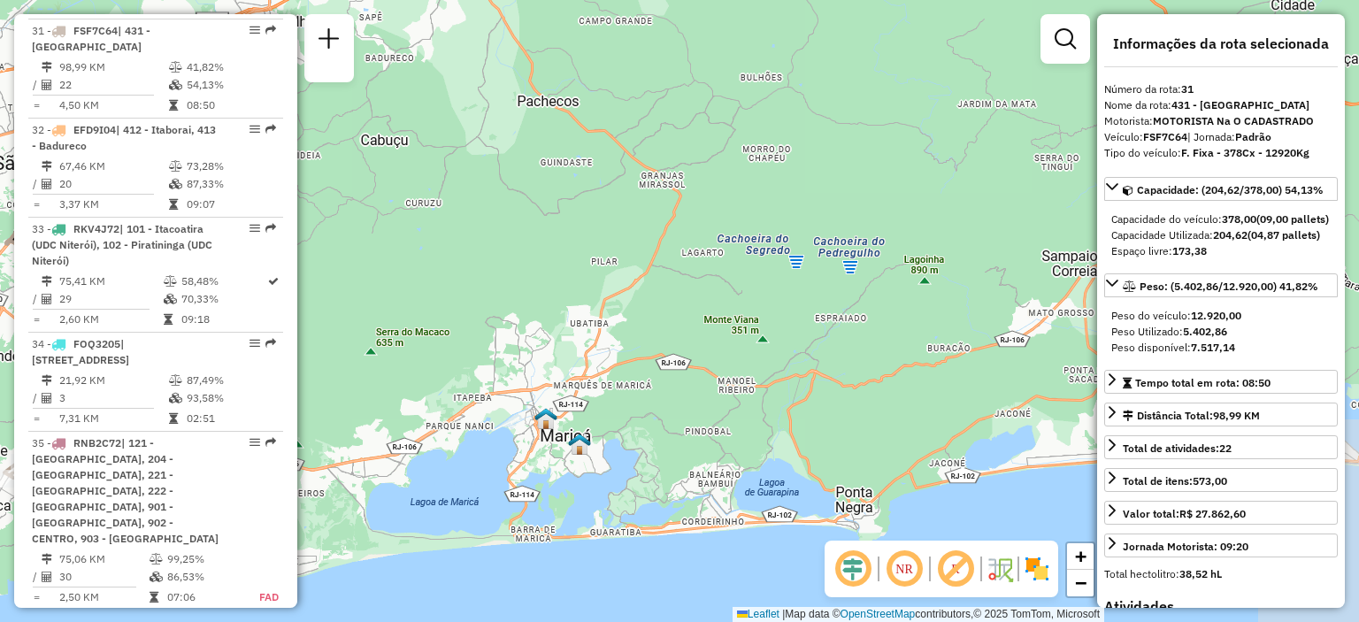
drag, startPoint x: 973, startPoint y: 434, endPoint x: 780, endPoint y: 449, distance: 194.3
click at [781, 449] on div "Janela de atendimento Grade de atendimento Capacidade Transportadoras Veículos …" at bounding box center [679, 311] width 1359 height 622
